Goal: Communication & Community: Answer question/provide support

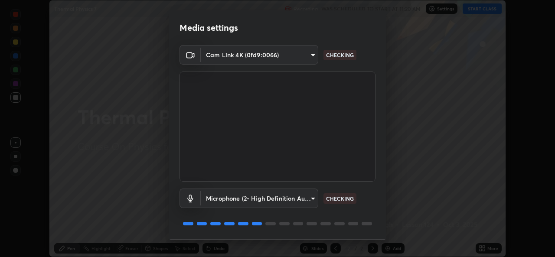
scroll to position [27, 0]
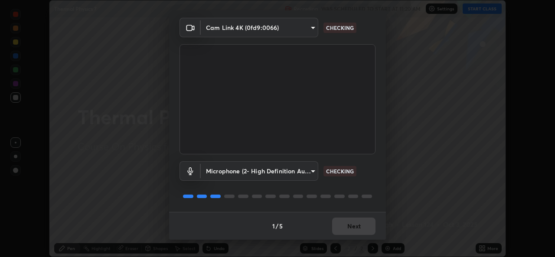
click at [347, 227] on div "1 / 5 Next" at bounding box center [277, 226] width 217 height 28
click at [347, 225] on div "1 / 5 Next" at bounding box center [277, 226] width 217 height 28
click at [346, 224] on div "1 / 5 Next" at bounding box center [277, 226] width 217 height 28
click at [345, 226] on div "1 / 5 Next" at bounding box center [277, 226] width 217 height 28
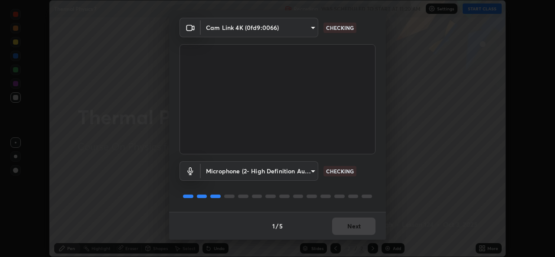
click at [345, 223] on div "1 / 5 Next" at bounding box center [277, 226] width 217 height 28
click at [345, 222] on div "1 / 5 Next" at bounding box center [277, 226] width 217 height 28
click at [348, 221] on div "1 / 5 Next" at bounding box center [277, 226] width 217 height 28
click at [336, 228] on div "1 / 5 Next" at bounding box center [277, 226] width 217 height 28
click at [340, 229] on div "1 / 5 Next" at bounding box center [277, 226] width 217 height 28
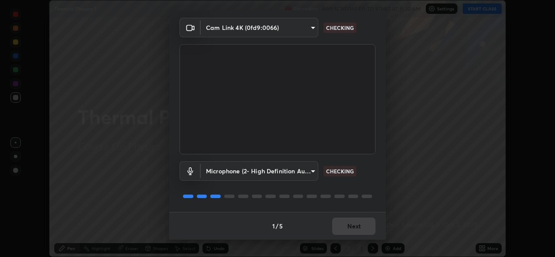
click at [341, 229] on div "1 / 5 Next" at bounding box center [277, 226] width 217 height 28
click at [343, 229] on div "1 / 5 Next" at bounding box center [277, 226] width 217 height 28
click at [345, 228] on div "1 / 5 Next" at bounding box center [277, 226] width 217 height 28
click at [350, 229] on div "1 / 5 Next" at bounding box center [277, 226] width 217 height 28
click at [350, 228] on div "1 / 5 Next" at bounding box center [277, 226] width 217 height 28
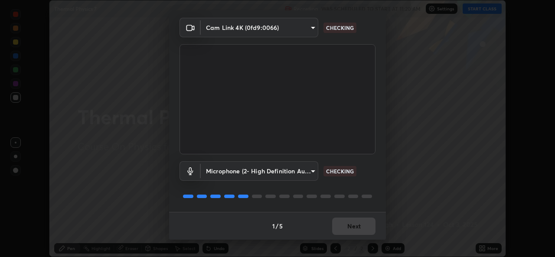
click at [347, 229] on div "1 / 5 Next" at bounding box center [277, 226] width 217 height 28
click at [348, 230] on div "1 / 5 Next" at bounding box center [277, 226] width 217 height 28
click at [347, 229] on button "Next" at bounding box center [353, 226] width 43 height 17
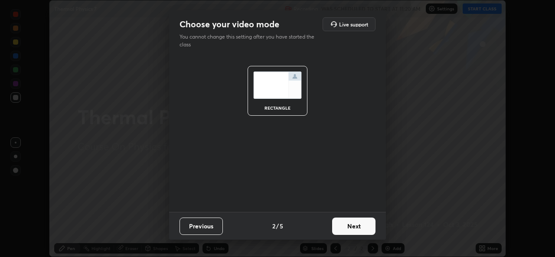
scroll to position [0, 0]
click at [347, 228] on button "Next" at bounding box center [353, 226] width 43 height 17
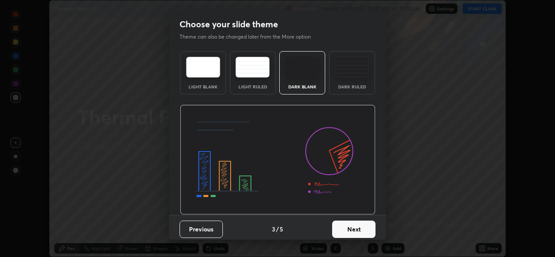
click at [349, 227] on button "Next" at bounding box center [353, 229] width 43 height 17
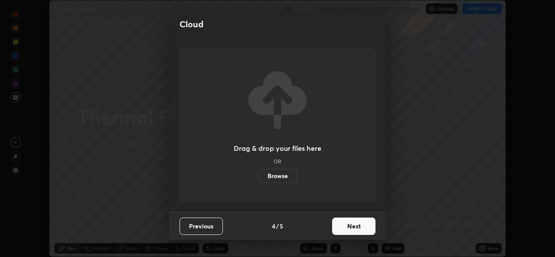
click at [347, 228] on button "Next" at bounding box center [353, 226] width 43 height 17
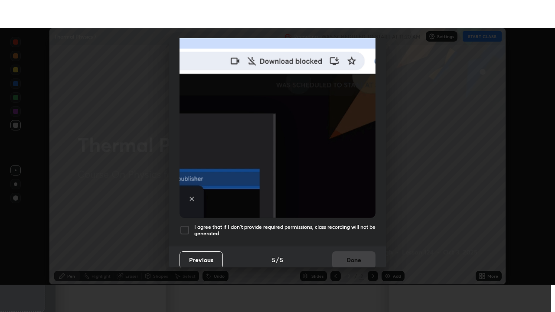
scroll to position [204, 0]
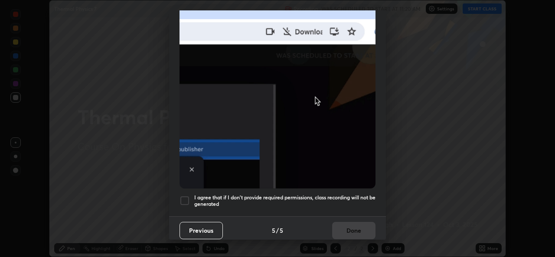
click at [306, 202] on h5 "I agree that if I don't provide required permissions, class recording will not …" at bounding box center [284, 200] width 181 height 13
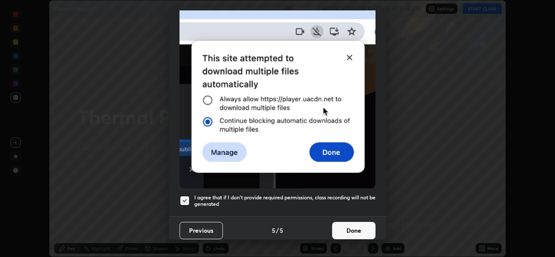
click at [338, 234] on button "Done" at bounding box center [353, 230] width 43 height 17
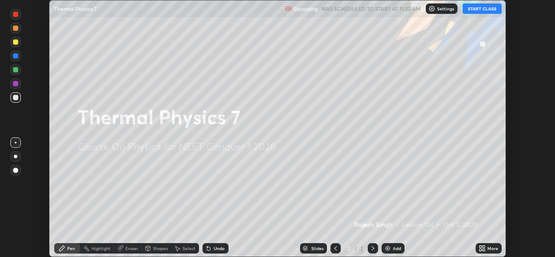
click at [485, 248] on div "More" at bounding box center [489, 248] width 26 height 10
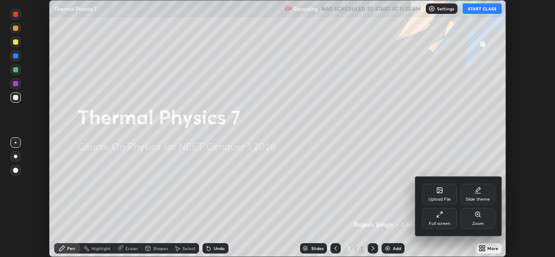
click at [437, 214] on icon at bounding box center [439, 214] width 7 height 7
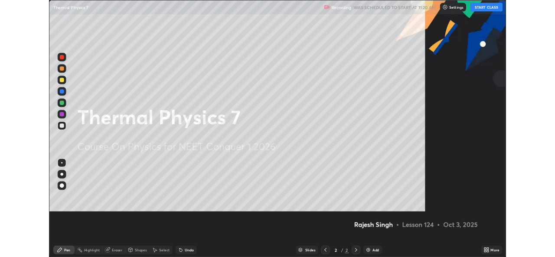
scroll to position [312, 555]
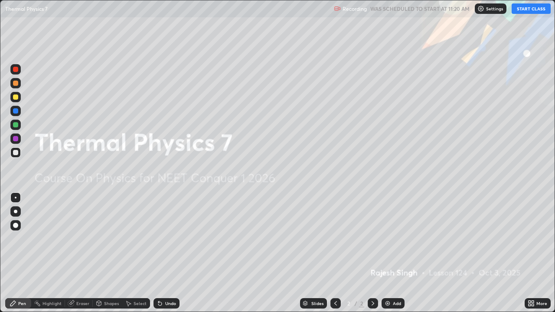
click at [531, 12] on button "START CLASS" at bounding box center [530, 8] width 39 height 10
click at [529, 257] on icon at bounding box center [529, 305] width 2 height 2
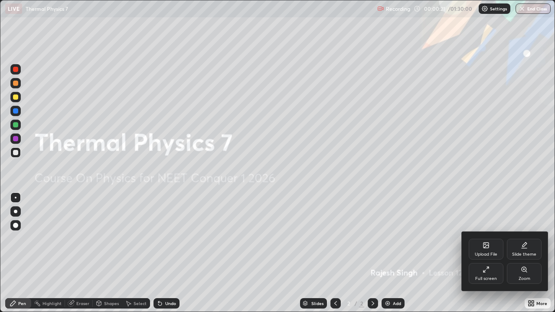
click at [479, 251] on div "Upload File" at bounding box center [486, 249] width 35 height 21
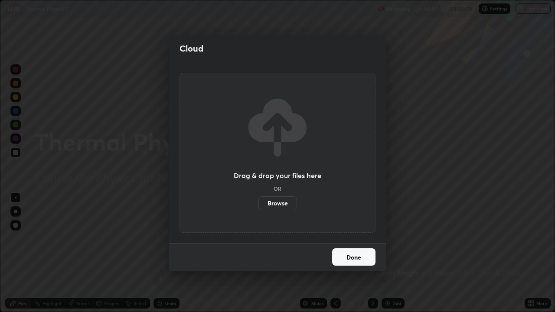
click at [286, 199] on label "Browse" at bounding box center [277, 203] width 39 height 14
click at [258, 199] on input "Browse" at bounding box center [258, 203] width 0 height 14
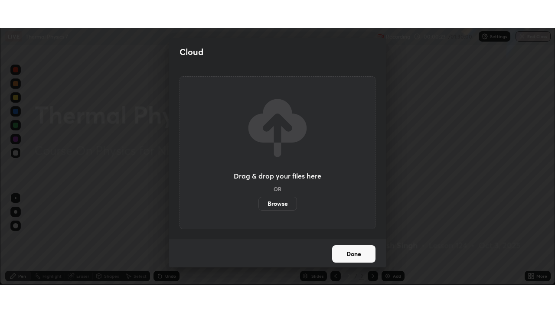
scroll to position [43089, 42791]
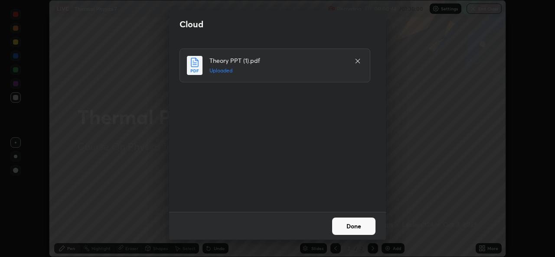
click at [338, 229] on button "Done" at bounding box center [353, 226] width 43 height 17
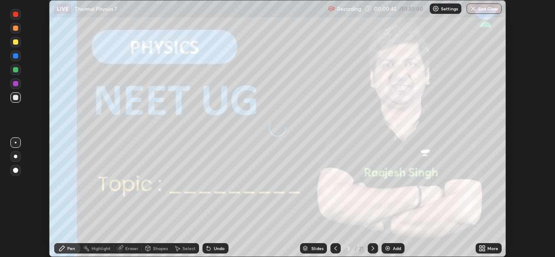
click at [482, 249] on icon at bounding box center [483, 250] width 2 height 2
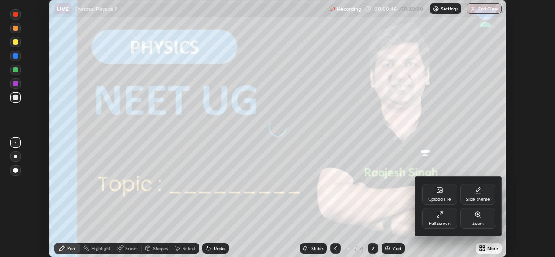
click at [437, 224] on div "Full screen" at bounding box center [440, 223] width 22 height 4
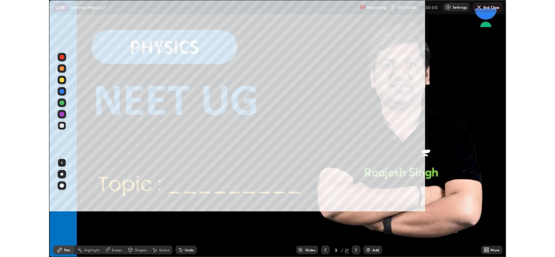
scroll to position [312, 555]
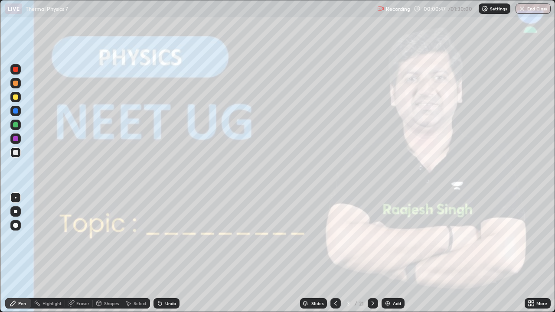
click at [368, 257] on div at bounding box center [373, 303] width 10 height 10
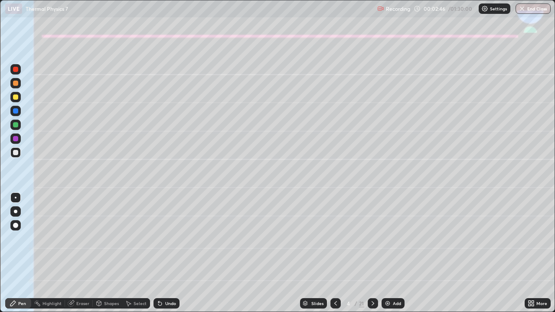
click at [16, 96] on div at bounding box center [15, 96] width 5 height 5
click at [15, 210] on div at bounding box center [15, 211] width 3 height 3
click at [15, 151] on div at bounding box center [15, 152] width 5 height 5
click at [12, 100] on div at bounding box center [15, 97] width 10 height 10
click at [104, 257] on div "Shapes" at bounding box center [111, 303] width 15 height 4
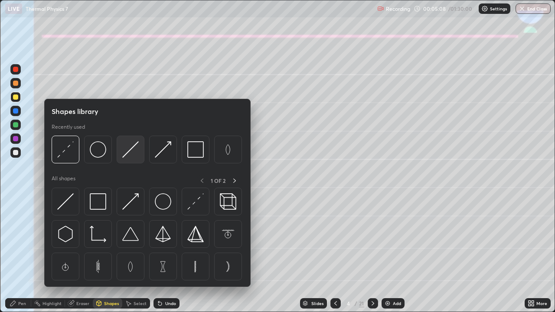
click at [130, 154] on img at bounding box center [130, 149] width 16 height 16
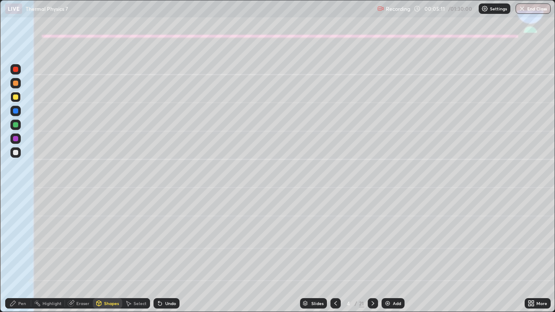
click at [166, 257] on div "Undo" at bounding box center [170, 303] width 11 height 4
click at [16, 124] on div at bounding box center [15, 124] width 5 height 5
click at [16, 257] on div "Pen" at bounding box center [18, 303] width 26 height 10
click at [13, 154] on div at bounding box center [15, 152] width 5 height 5
click at [16, 126] on div at bounding box center [15, 124] width 5 height 5
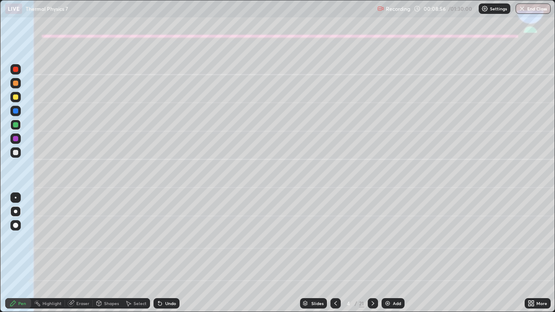
click at [12, 154] on div at bounding box center [15, 152] width 10 height 10
click at [163, 257] on div "Undo" at bounding box center [166, 303] width 26 height 10
click at [166, 257] on div "Undo" at bounding box center [170, 303] width 11 height 4
click at [16, 83] on div at bounding box center [15, 83] width 5 height 5
click at [13, 126] on div at bounding box center [15, 124] width 5 height 5
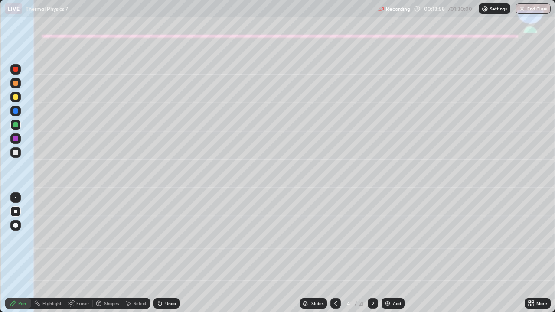
click at [20, 155] on div at bounding box center [15, 152] width 10 height 10
click at [15, 125] on div at bounding box center [15, 124] width 5 height 5
click at [371, 257] on icon at bounding box center [372, 303] width 3 height 4
click at [111, 257] on div "Shapes" at bounding box center [107, 303] width 29 height 10
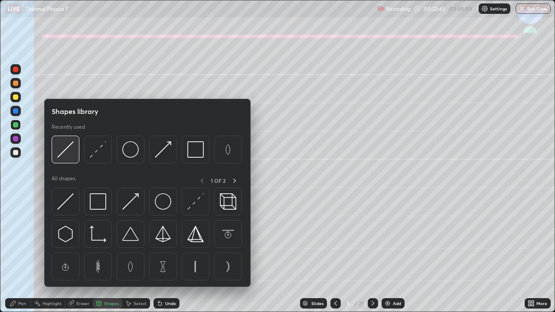
click at [64, 150] on img at bounding box center [65, 149] width 16 height 16
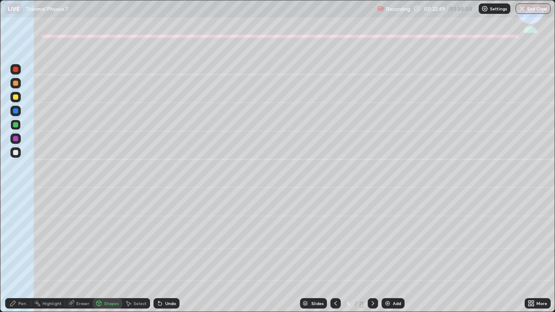
click at [160, 257] on icon at bounding box center [159, 303] width 7 height 7
click at [158, 257] on icon at bounding box center [159, 303] width 3 height 3
click at [82, 257] on div "Eraser" at bounding box center [82, 303] width 13 height 4
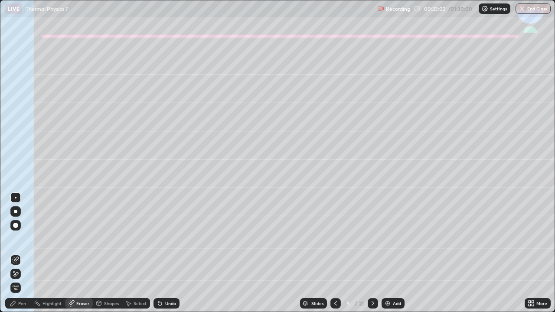
click at [108, 257] on div "Shapes" at bounding box center [111, 303] width 15 height 4
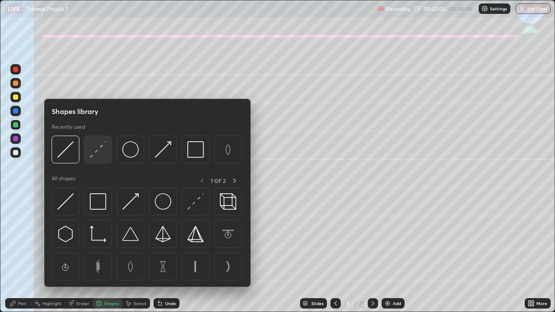
click at [98, 147] on img at bounding box center [98, 149] width 16 height 16
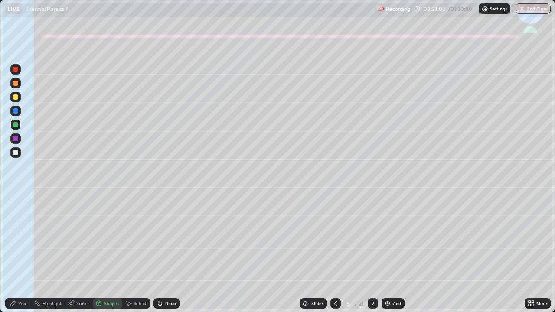
click at [16, 154] on div at bounding box center [15, 152] width 5 height 5
click at [18, 257] on div "Pen" at bounding box center [18, 303] width 26 height 10
click at [15, 99] on div at bounding box center [15, 96] width 5 height 5
click at [16, 85] on div at bounding box center [15, 83] width 5 height 5
click at [16, 84] on div at bounding box center [15, 83] width 5 height 5
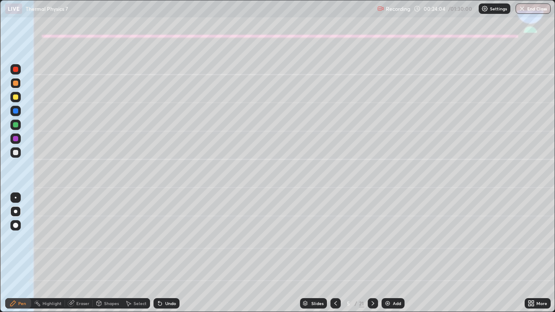
click at [17, 84] on div at bounding box center [15, 83] width 5 height 5
click at [168, 257] on div "Undo" at bounding box center [170, 303] width 11 height 4
click at [16, 154] on div at bounding box center [15, 152] width 5 height 5
click at [14, 138] on div at bounding box center [15, 138] width 5 height 5
click at [112, 257] on div "Shapes" at bounding box center [111, 303] width 15 height 4
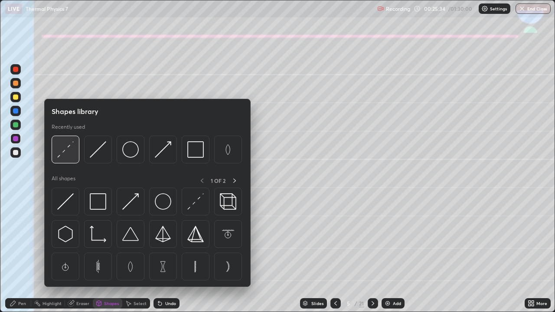
click at [72, 147] on img at bounding box center [65, 149] width 16 height 16
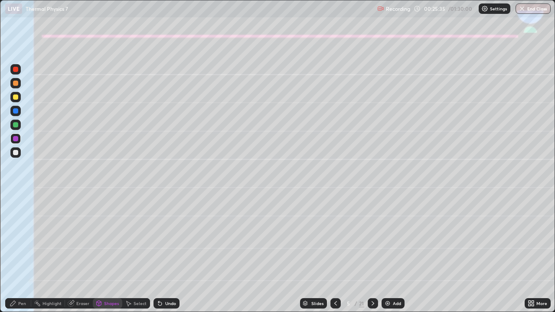
click at [16, 157] on div at bounding box center [15, 152] width 10 height 10
click at [22, 257] on div "Pen" at bounding box center [22, 303] width 8 height 4
click at [15, 113] on div at bounding box center [15, 110] width 5 height 5
click at [17, 155] on div at bounding box center [15, 152] width 10 height 10
click at [107, 257] on div "Shapes" at bounding box center [111, 303] width 15 height 4
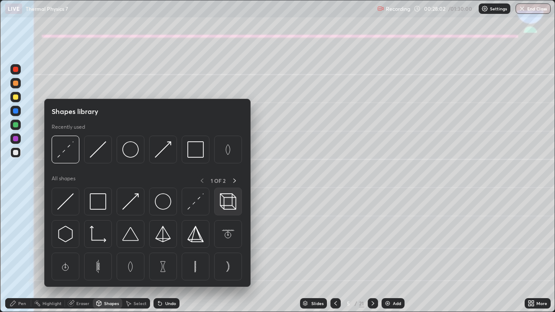
click at [226, 198] on img at bounding box center [228, 201] width 16 height 16
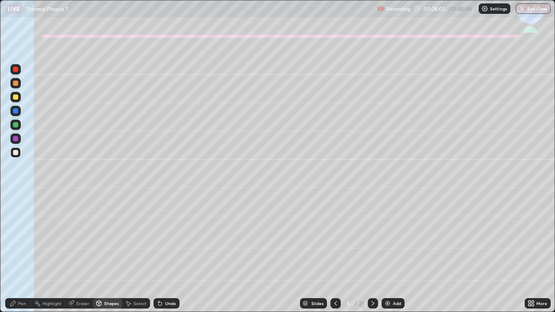
click at [16, 114] on div at bounding box center [15, 111] width 10 height 10
click at [18, 87] on div at bounding box center [15, 83] width 10 height 10
click at [14, 257] on div "Pen" at bounding box center [18, 303] width 26 height 10
click at [12, 154] on div at bounding box center [15, 152] width 10 height 10
click at [16, 125] on div at bounding box center [15, 124] width 5 height 5
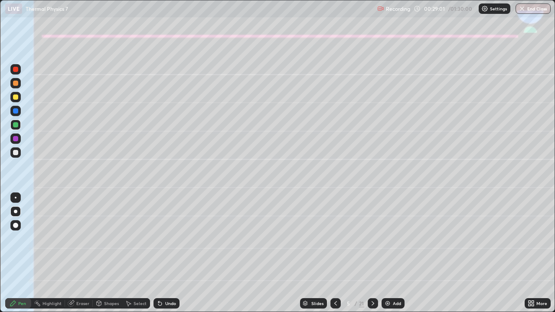
click at [369, 257] on div at bounding box center [373, 303] width 10 height 10
click at [13, 148] on div at bounding box center [15, 152] width 10 height 10
click at [17, 124] on div at bounding box center [15, 124] width 5 height 5
click at [11, 153] on div at bounding box center [15, 152] width 10 height 10
click at [335, 257] on icon at bounding box center [335, 303] width 7 height 7
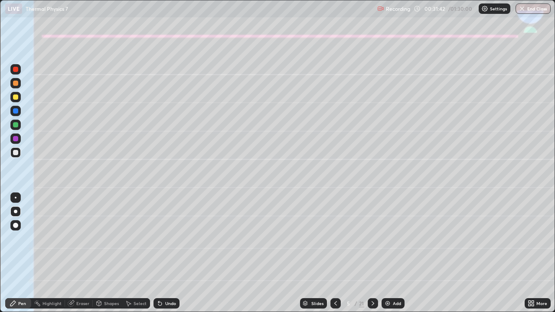
click at [370, 257] on icon at bounding box center [372, 303] width 7 height 7
click at [19, 111] on div at bounding box center [15, 111] width 10 height 10
click at [169, 257] on div "Undo" at bounding box center [166, 303] width 26 height 10
click at [334, 257] on icon at bounding box center [335, 303] width 7 height 7
click at [372, 257] on icon at bounding box center [372, 303] width 7 height 7
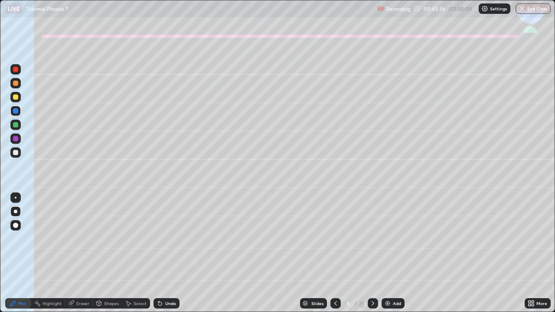
click at [372, 257] on icon at bounding box center [372, 303] width 7 height 7
click at [15, 87] on div at bounding box center [15, 83] width 10 height 10
click at [110, 257] on div "Shapes" at bounding box center [107, 303] width 29 height 10
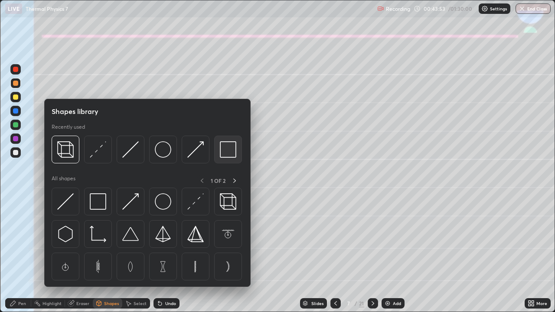
click at [227, 153] on img at bounding box center [228, 149] width 16 height 16
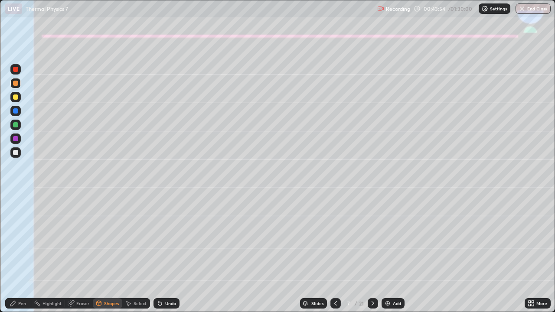
click at [14, 128] on div at bounding box center [15, 125] width 10 height 10
click at [21, 257] on div "Pen" at bounding box center [22, 303] width 8 height 4
click at [17, 97] on div at bounding box center [15, 96] width 5 height 5
click at [15, 154] on div at bounding box center [15, 152] width 5 height 5
click at [166, 257] on div "Undo" at bounding box center [170, 303] width 11 height 4
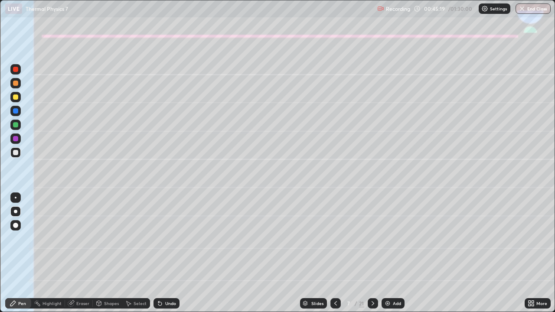
click at [169, 257] on div "Undo" at bounding box center [170, 303] width 11 height 4
click at [14, 97] on div at bounding box center [15, 96] width 5 height 5
click at [11, 83] on div at bounding box center [15, 83] width 10 height 10
click at [14, 156] on div at bounding box center [15, 152] width 10 height 10
click at [168, 257] on div "Undo" at bounding box center [170, 303] width 11 height 4
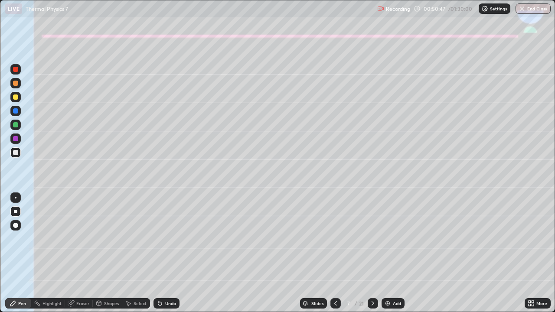
click at [168, 257] on div "Undo" at bounding box center [166, 303] width 26 height 10
click at [164, 257] on div "Undo" at bounding box center [166, 303] width 26 height 10
click at [165, 257] on div "Undo" at bounding box center [170, 303] width 11 height 4
click at [372, 257] on icon at bounding box center [372, 303] width 7 height 7
click at [13, 98] on div at bounding box center [15, 96] width 5 height 5
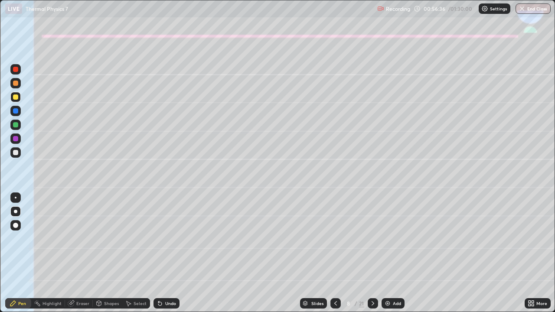
click at [136, 257] on div "Select" at bounding box center [136, 303] width 28 height 10
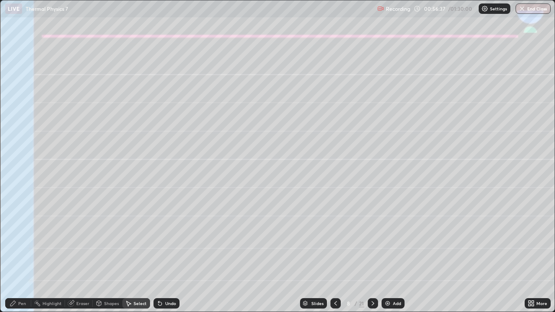
click at [108, 257] on div "Shapes" at bounding box center [111, 303] width 15 height 4
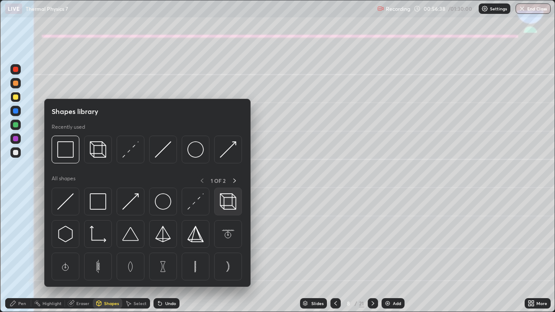
click at [226, 202] on img at bounding box center [228, 201] width 16 height 16
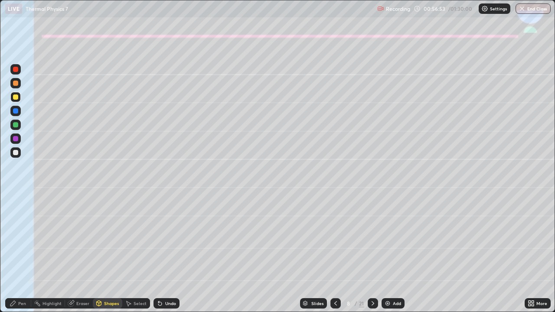
click at [19, 257] on div "Pen" at bounding box center [22, 303] width 8 height 4
click at [16, 154] on div at bounding box center [15, 152] width 5 height 5
click at [164, 257] on div "Undo" at bounding box center [166, 303] width 26 height 10
click at [166, 257] on div "Undo" at bounding box center [170, 303] width 11 height 4
click at [163, 257] on div "Undo" at bounding box center [166, 303] width 26 height 10
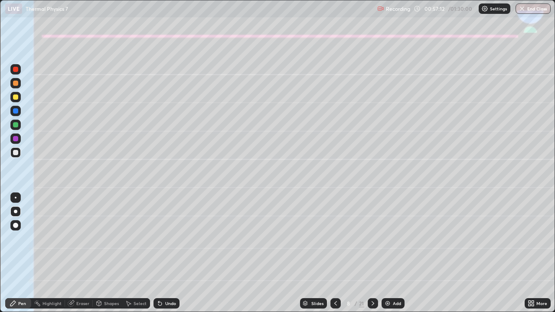
click at [158, 257] on icon at bounding box center [158, 301] width 1 height 1
click at [168, 257] on div "Undo" at bounding box center [166, 303] width 26 height 10
click at [163, 257] on div "Undo" at bounding box center [166, 303] width 26 height 10
click at [161, 257] on div "Undo" at bounding box center [166, 303] width 26 height 10
click at [160, 257] on div "Undo" at bounding box center [164, 303] width 29 height 17
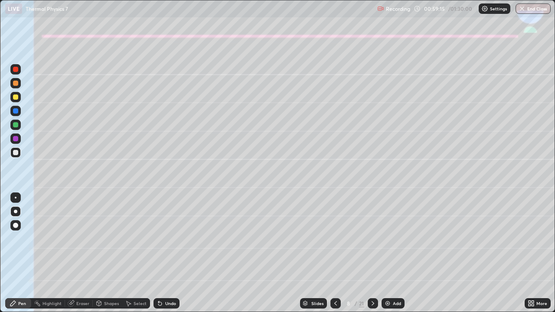
click at [12, 125] on div at bounding box center [15, 125] width 10 height 10
click at [168, 257] on div "Undo" at bounding box center [170, 303] width 11 height 4
click at [368, 257] on div at bounding box center [373, 303] width 10 height 10
click at [16, 85] on div at bounding box center [15, 83] width 5 height 5
click at [168, 257] on div "Undo" at bounding box center [170, 303] width 11 height 4
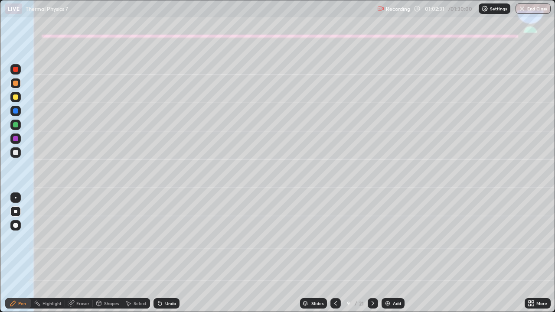
click at [158, 257] on icon at bounding box center [159, 303] width 3 height 3
click at [13, 128] on div at bounding box center [15, 125] width 10 height 10
click at [170, 257] on div "Undo" at bounding box center [170, 303] width 11 height 4
click at [372, 257] on icon at bounding box center [372, 303] width 3 height 4
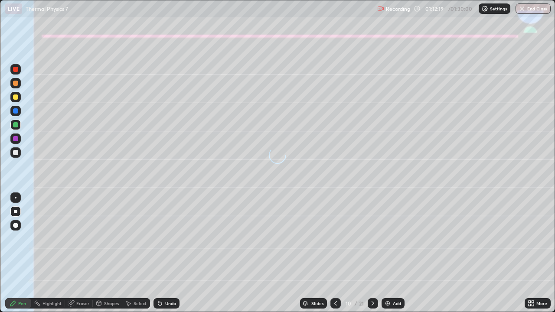
click at [16, 97] on div at bounding box center [15, 96] width 5 height 5
click at [163, 257] on div "Undo" at bounding box center [166, 303] width 26 height 10
click at [17, 152] on div at bounding box center [15, 152] width 5 height 5
click at [16, 110] on div at bounding box center [15, 110] width 5 height 5
click at [22, 257] on div "Pen" at bounding box center [22, 303] width 8 height 4
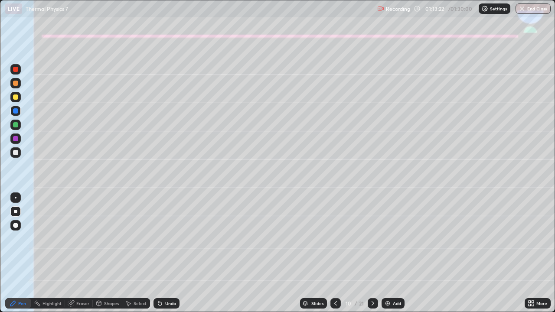
click at [105, 257] on div "Shapes" at bounding box center [107, 303] width 29 height 10
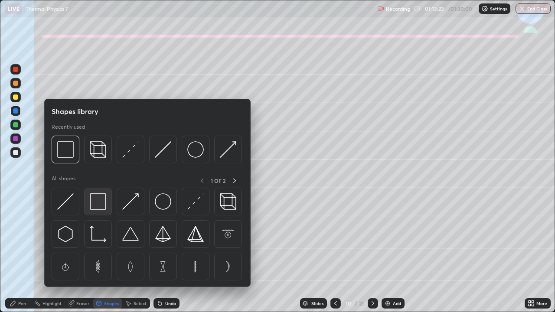
click at [96, 202] on img at bounding box center [98, 201] width 16 height 16
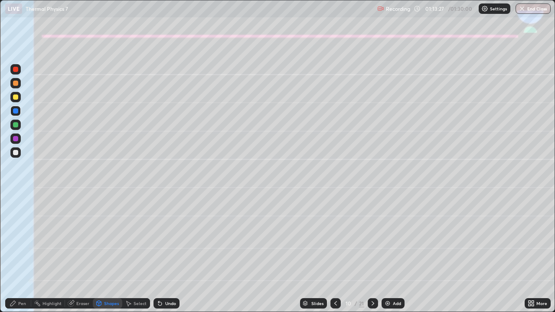
click at [22, 257] on div "Pen" at bounding box center [22, 303] width 8 height 4
click at [16, 153] on div at bounding box center [15, 152] width 5 height 5
click at [161, 257] on icon at bounding box center [159, 303] width 7 height 7
click at [166, 257] on div "Undo" at bounding box center [170, 303] width 11 height 4
click at [170, 257] on div "Undo" at bounding box center [170, 303] width 11 height 4
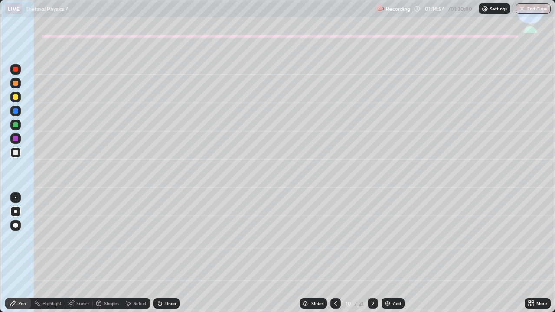
click at [166, 257] on div "Undo" at bounding box center [166, 303] width 26 height 10
click at [172, 257] on div "Undo" at bounding box center [166, 303] width 26 height 10
click at [536, 10] on button "End Class" at bounding box center [532, 8] width 35 height 10
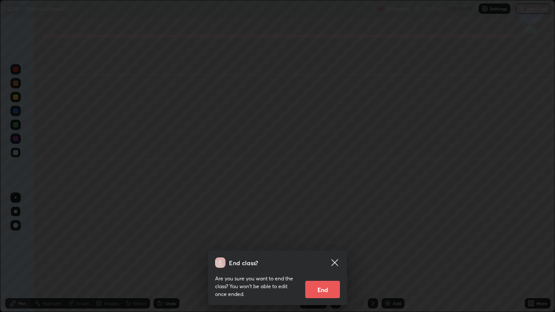
click at [333, 257] on button "End" at bounding box center [322, 289] width 35 height 17
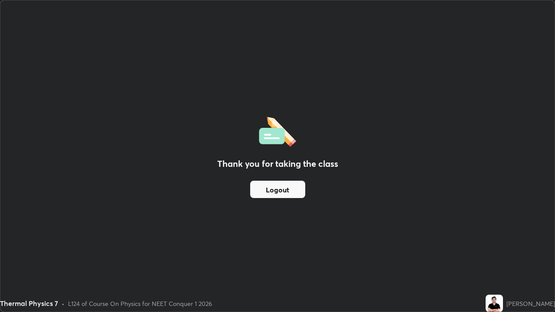
click at [283, 190] on button "Logout" at bounding box center [277, 189] width 55 height 17
click at [290, 189] on button "Logout" at bounding box center [277, 189] width 55 height 17
click at [290, 194] on button "Logout" at bounding box center [277, 189] width 55 height 17
click at [291, 196] on button "Logout" at bounding box center [277, 189] width 55 height 17
click at [272, 196] on button "Logout" at bounding box center [277, 189] width 55 height 17
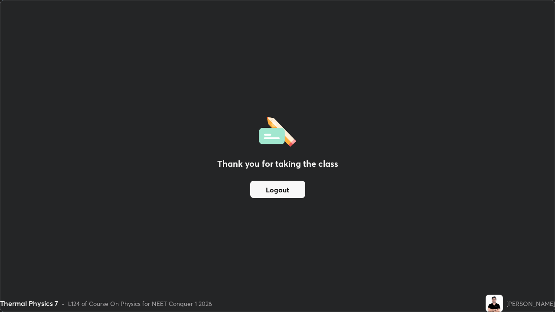
click at [267, 196] on button "Logout" at bounding box center [277, 189] width 55 height 17
click at [270, 192] on button "Logout" at bounding box center [277, 189] width 55 height 17
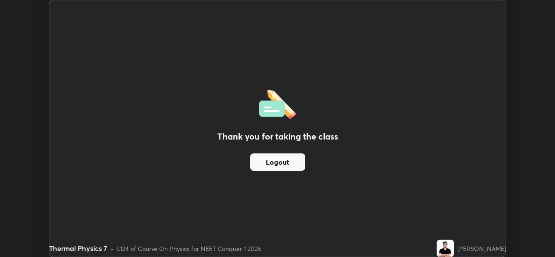
scroll to position [43089, 42791]
